Goal: Obtain resource: Obtain resource

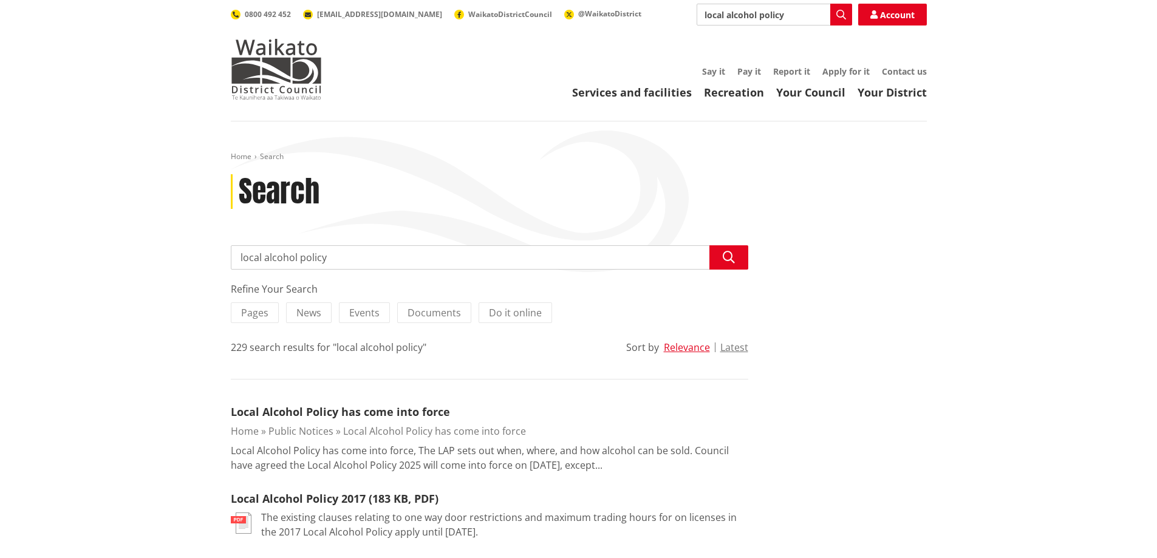
scroll to position [243, 0]
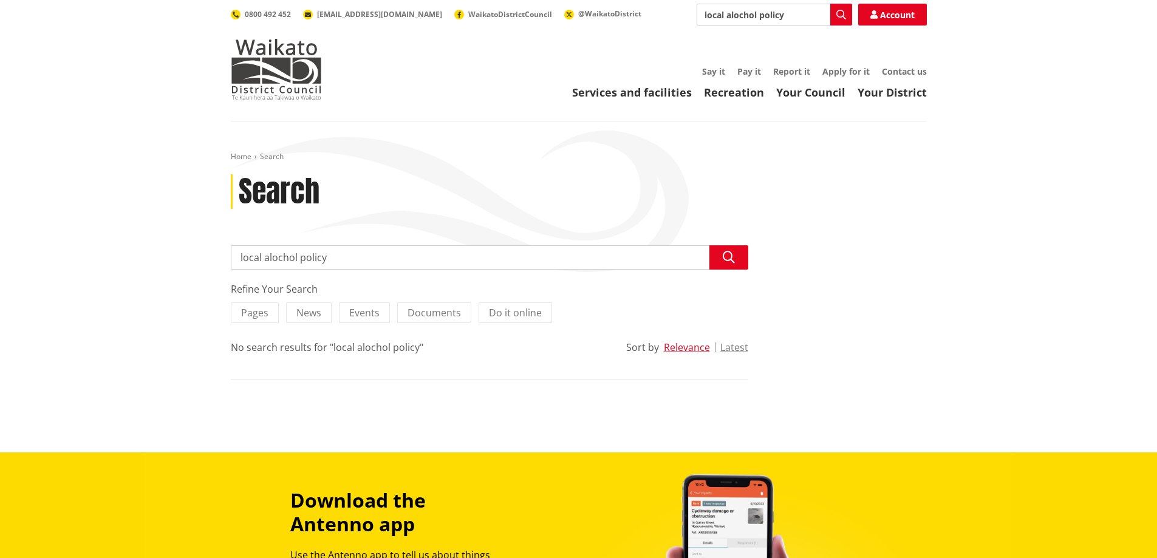
click at [338, 248] on input "local alochol policy" at bounding box center [489, 257] width 517 height 24
type input "l"
type input "ssa 2021"
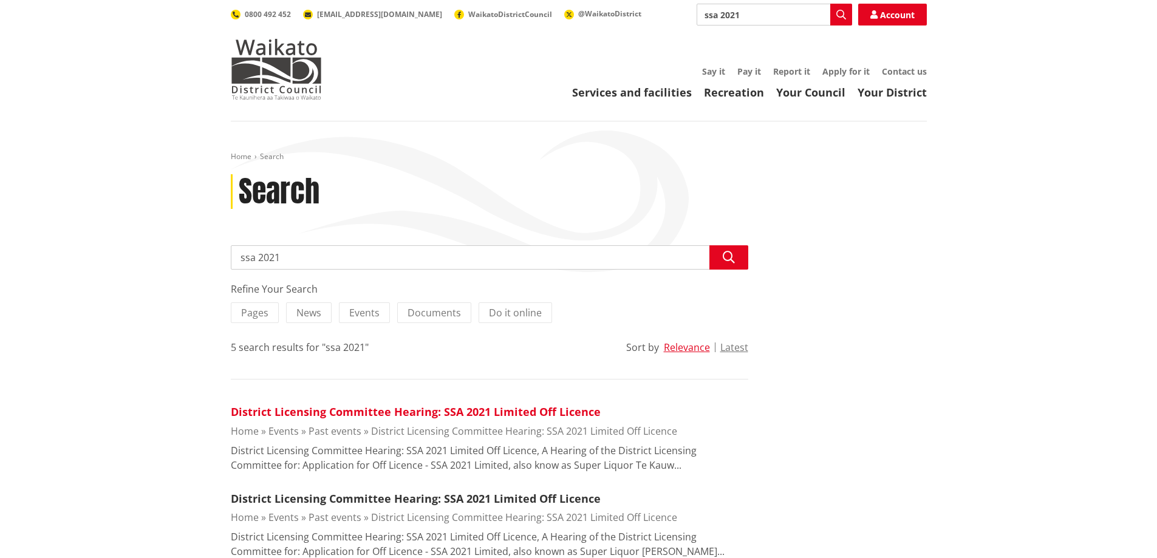
click at [324, 412] on link "District Licensing Committee Hearing: SSA 2021 Limited Off Licence" at bounding box center [416, 411] width 370 height 15
drag, startPoint x: 310, startPoint y: 257, endPoint x: 222, endPoint y: 251, distance: 87.7
click at [222, 251] on div "Search ssa 2021 Search Refine Your Search Pages News Events Documents Do it onl…" at bounding box center [490, 526] width 536 height 562
type input "alcohol decisions"
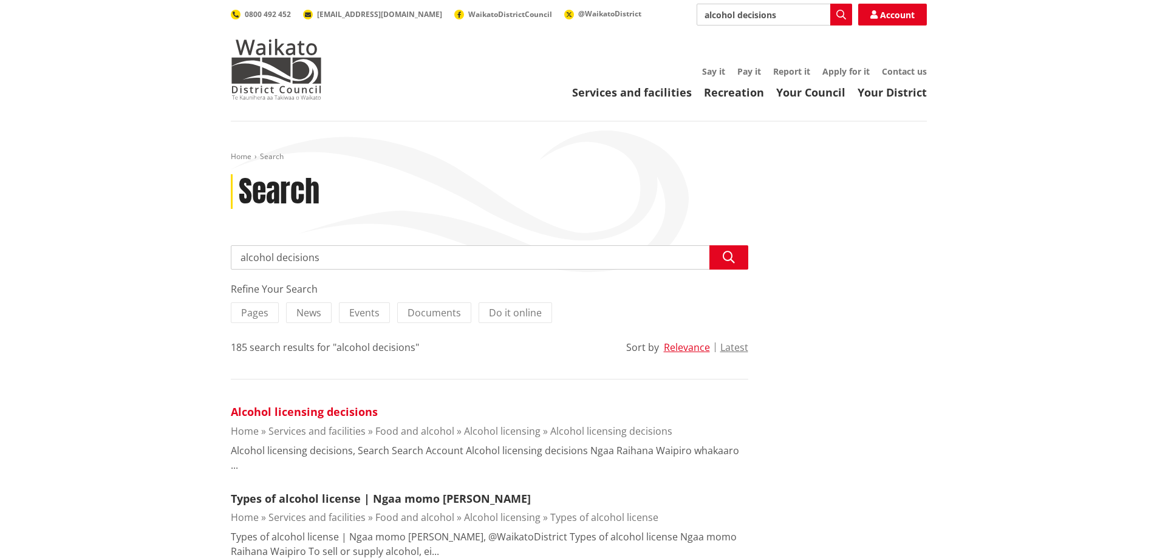
click at [294, 411] on link "Alcohol licensing decisions" at bounding box center [304, 411] width 147 height 15
click at [302, 407] on link "Alcohol licensing decisions" at bounding box center [304, 411] width 147 height 15
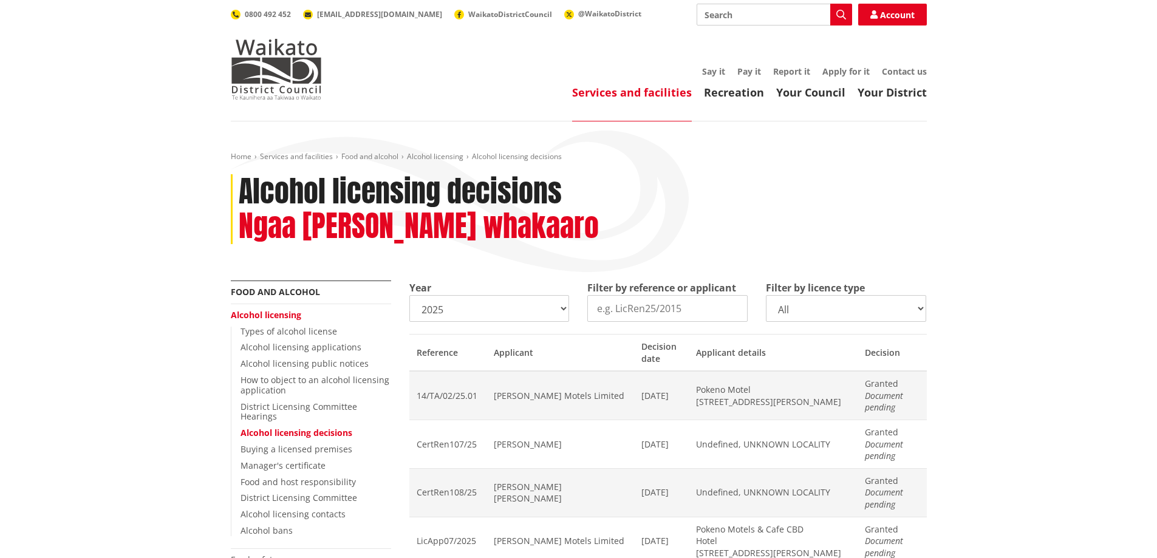
click at [562, 309] on select "2025 2024 2023 2022 2021 2020 2019 2018 2017 2016 2015 2014" at bounding box center [489, 308] width 160 height 27
select select "2024"
click at [409, 295] on select "2025 2024 2023 2022 2021 2020 2019 2018 2017 2016 2015 2014" at bounding box center [489, 308] width 160 height 27
click at [683, 305] on input "Filter by reference or applicant" at bounding box center [667, 308] width 160 height 27
click at [832, 310] on select "All On licence - New On licence - Renewals On licence - Variations Off licence …" at bounding box center [846, 308] width 160 height 27
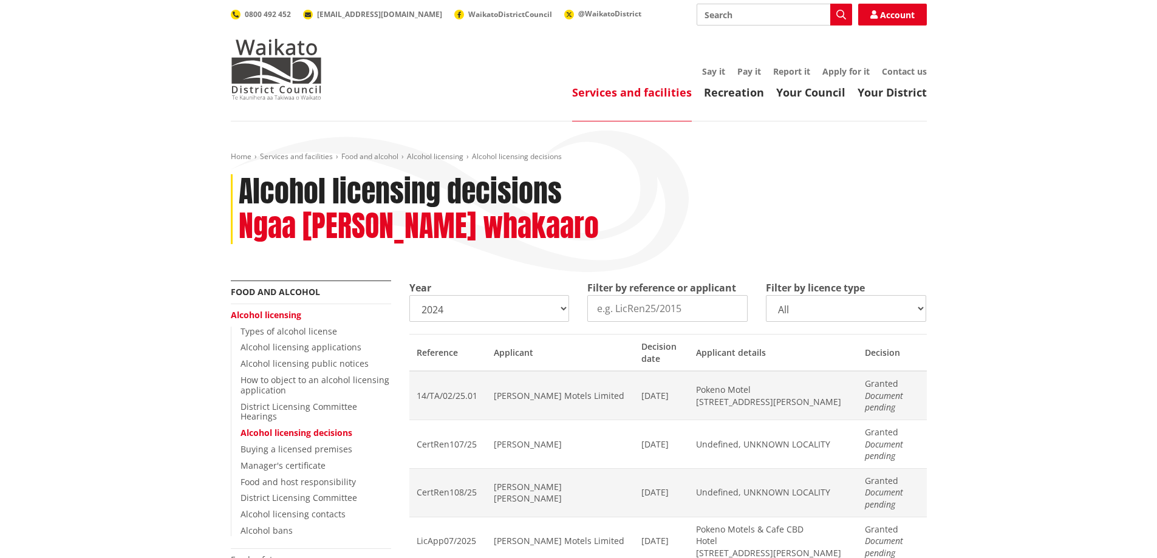
select select
click at [766, 295] on select "All On licence - New On licence - Renewals On licence - Variations Off licence …" at bounding box center [846, 308] width 160 height 27
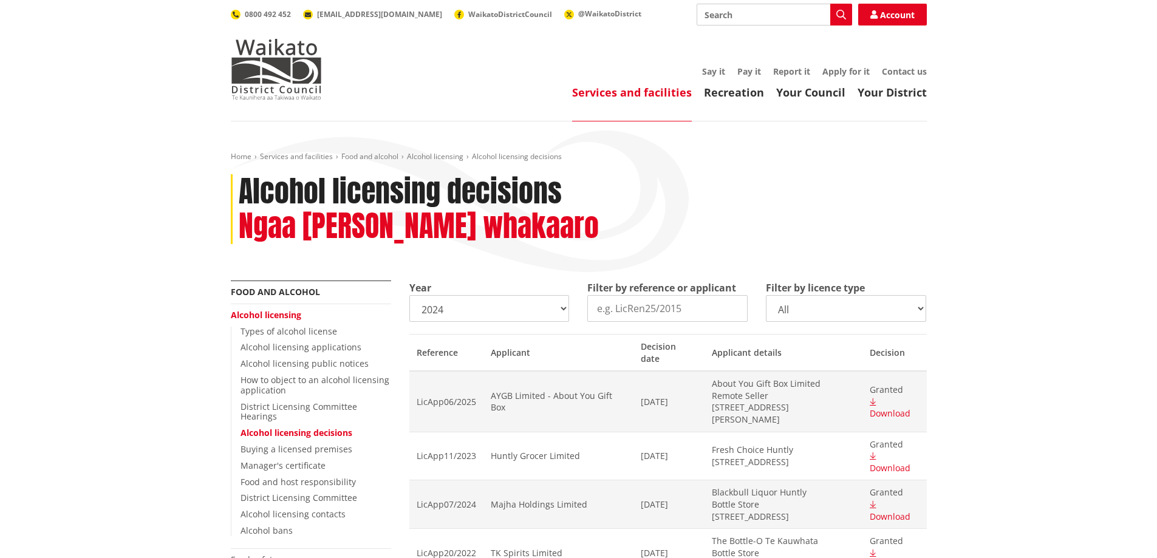
click at [667, 305] on input "Filter by reference or applicant" at bounding box center [667, 308] width 160 height 27
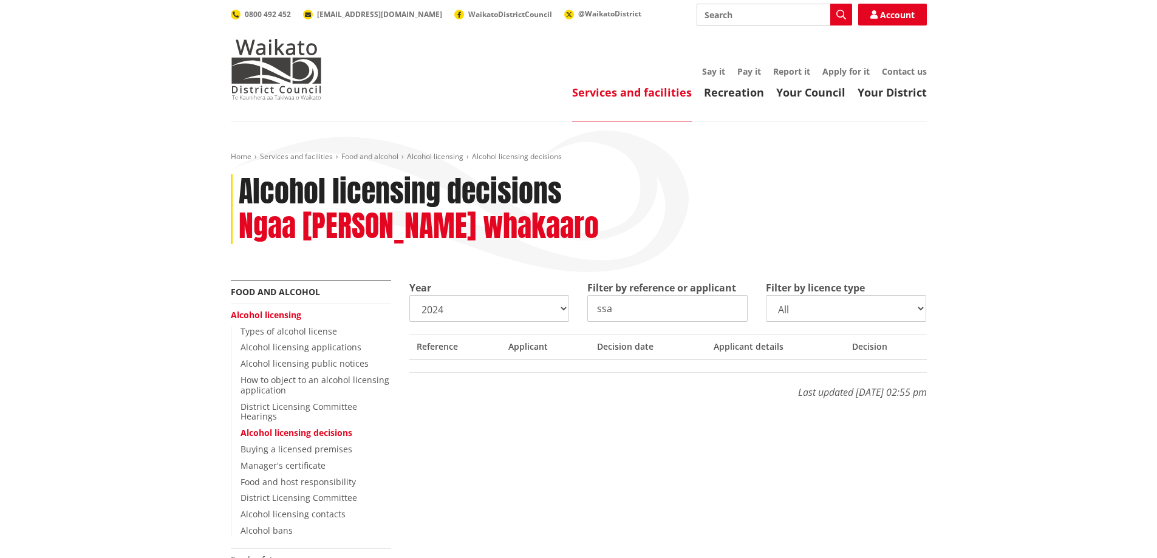
type input "ssa"
click at [565, 305] on select "2025 2024 2023 2022 2021 2020 2019 2018 2017 2016 2015 2014" at bounding box center [489, 308] width 160 height 27
select select "2025"
click at [409, 295] on select "2025 2024 2023 2022 2021 2020 2019 2018 2017 2016 2015 2014" at bounding box center [489, 308] width 160 height 27
click at [519, 403] on div "Year 2025 2024 2023 2022 2021 2020 2019 2018 2017 2016 2015 2014 Filter by refe…" at bounding box center [668, 346] width 536 height 131
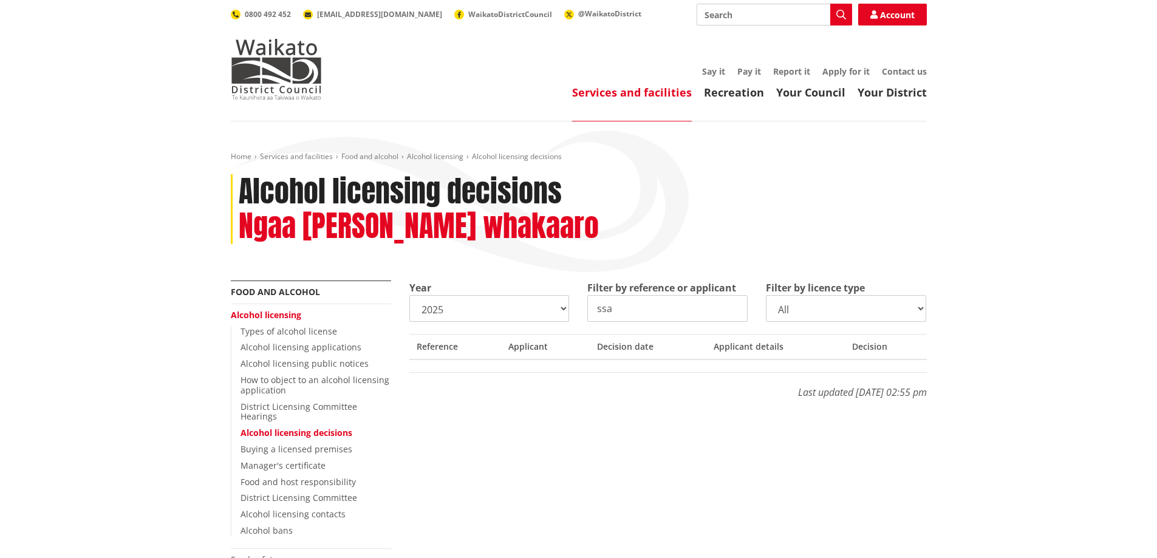
click at [646, 299] on input "ssa" at bounding box center [667, 308] width 160 height 27
type input "s"
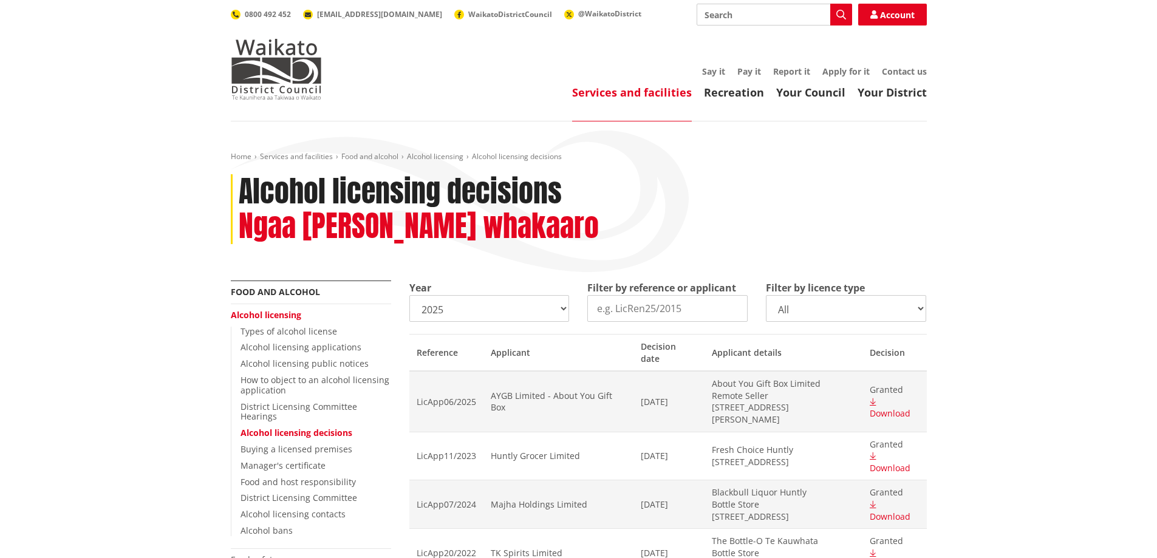
click at [564, 307] on select "2025 2024 2023 2022 2021 2020 2019 2018 2017 2016 2015 2014" at bounding box center [489, 308] width 160 height 27
select select "2024"
click at [409, 295] on select "2025 2024 2023 2022 2021 2020 2019 2018 2017 2016 2015 2014" at bounding box center [489, 308] width 160 height 27
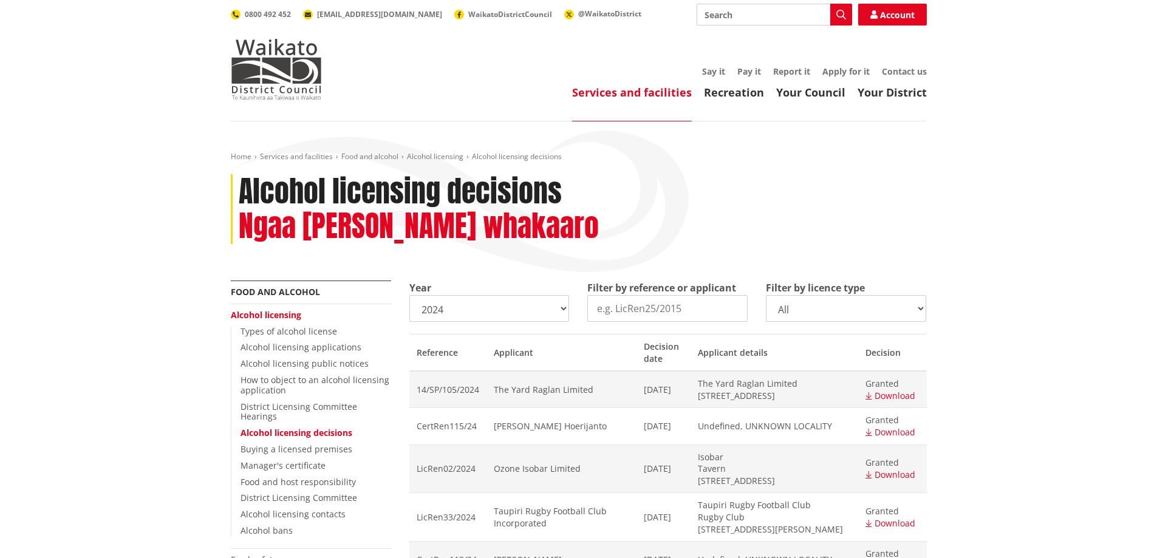
click at [920, 310] on select "All On licence - New On licence - Renewals On licence - Variations Off licence …" at bounding box center [846, 308] width 160 height 27
select select
click at [766, 295] on select "All On licence - New On licence - Renewals On licence - Variations Off licence …" at bounding box center [846, 308] width 160 height 27
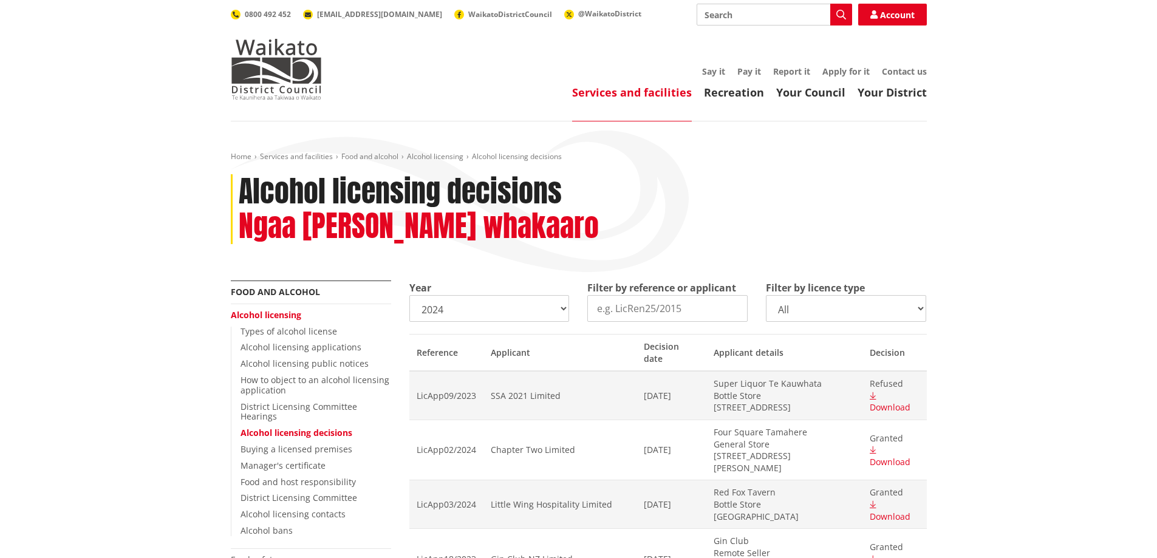
click at [890, 401] on span "Download" at bounding box center [889, 407] width 41 height 12
